Goal: Transaction & Acquisition: Book appointment/travel/reservation

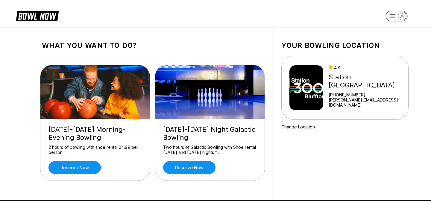
click at [306, 103] on img at bounding box center [306, 87] width 34 height 45
click at [323, 86] on img at bounding box center [306, 87] width 34 height 45
click at [65, 175] on div "[DATE]-[DATE] Morning-Evening Bowling 2 hours of bowling with shoe rental 24.99…" at bounding box center [95, 150] width 110 height 62
click at [68, 164] on link "Reserve now" at bounding box center [74, 167] width 52 height 13
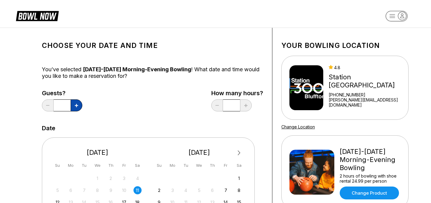
click at [77, 105] on icon at bounding box center [76, 105] width 3 height 3
click at [73, 103] on button at bounding box center [77, 105] width 12 height 12
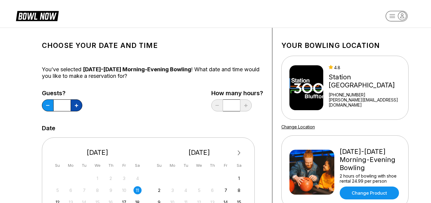
type input "*"
